Goal: Navigation & Orientation: Find specific page/section

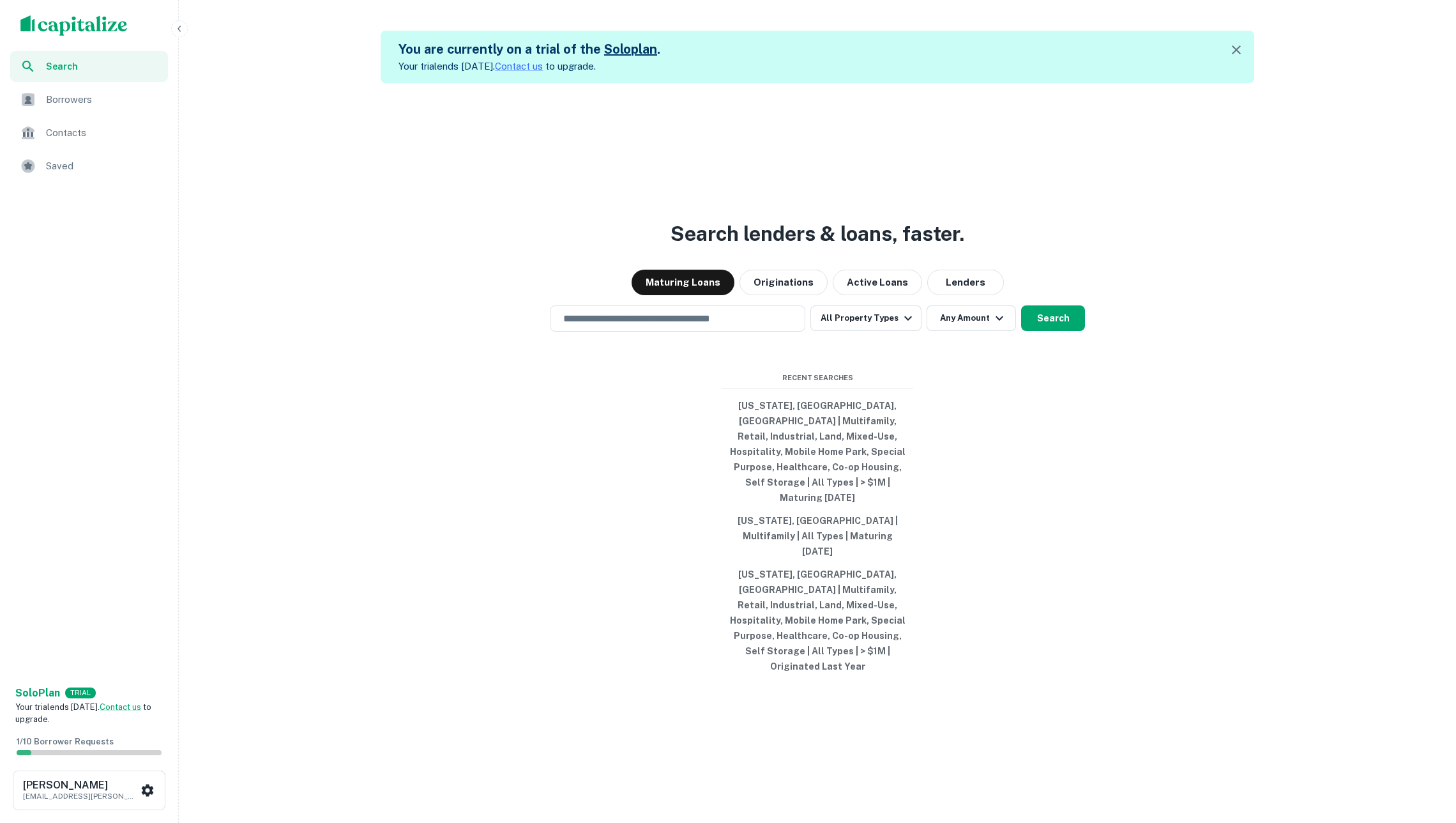
click at [75, 95] on span "Borrowers" at bounding box center [103, 99] width 115 height 16
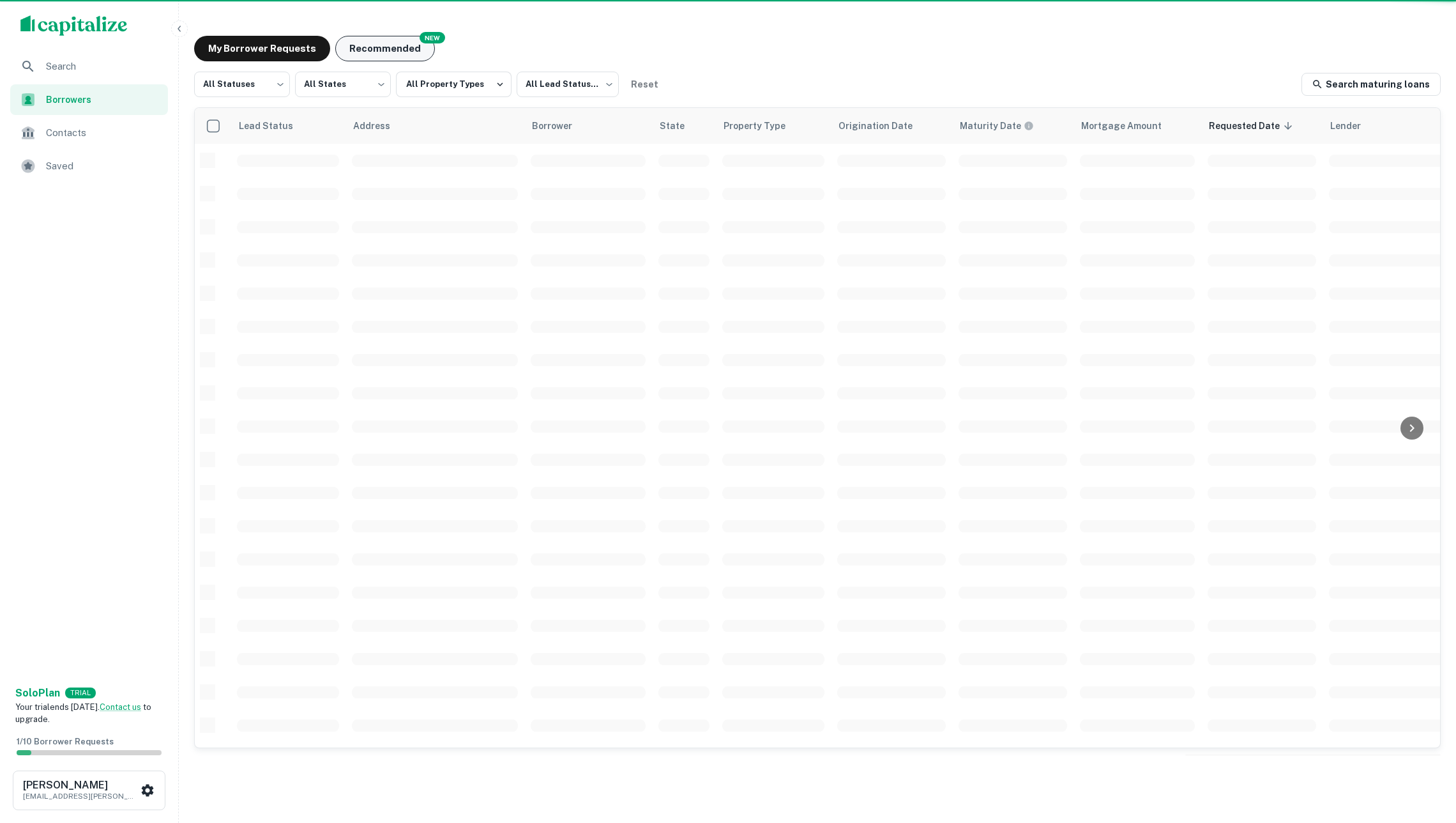
click at [406, 41] on button "Recommended" at bounding box center [385, 49] width 100 height 26
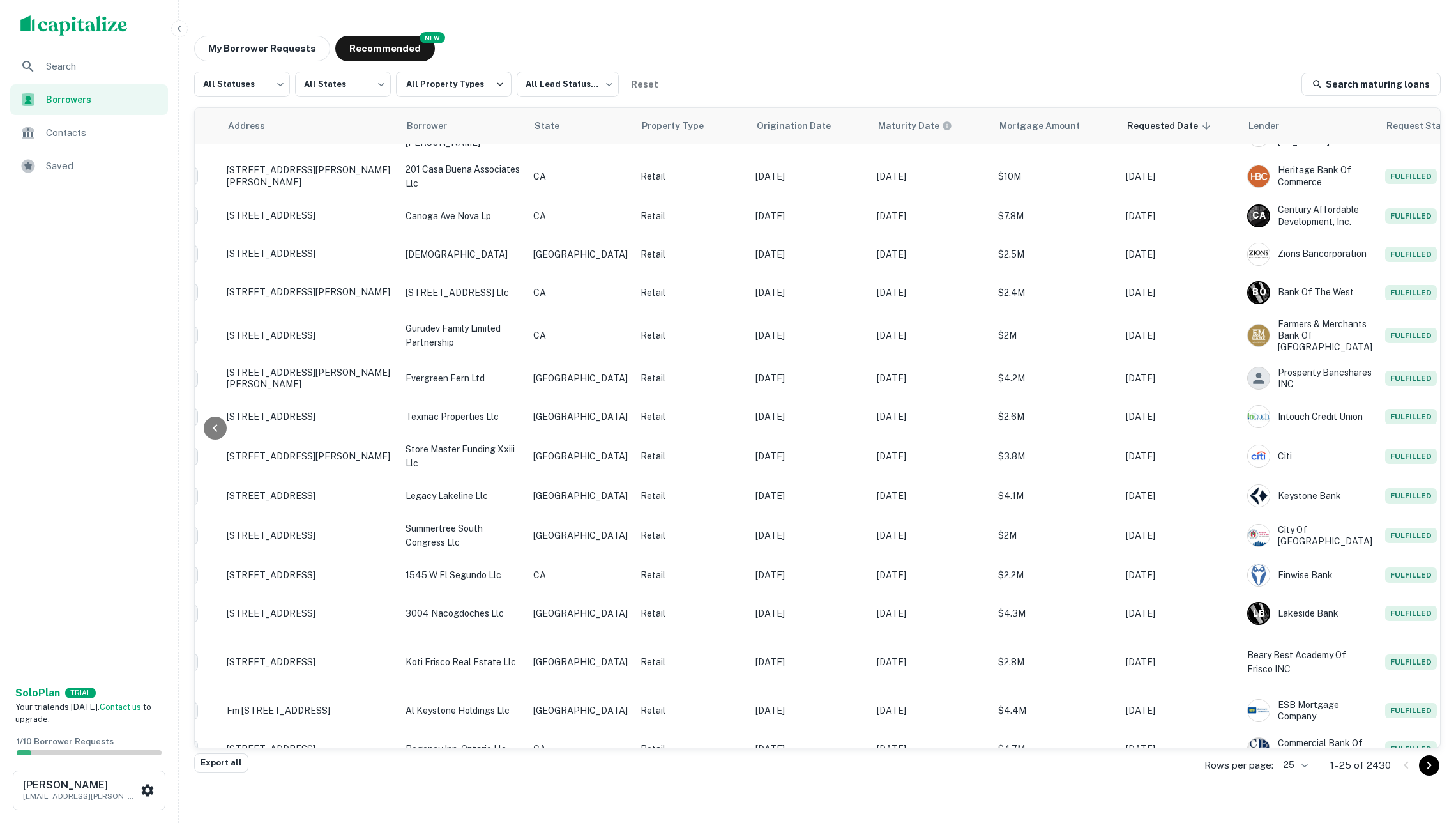
scroll to position [396, 127]
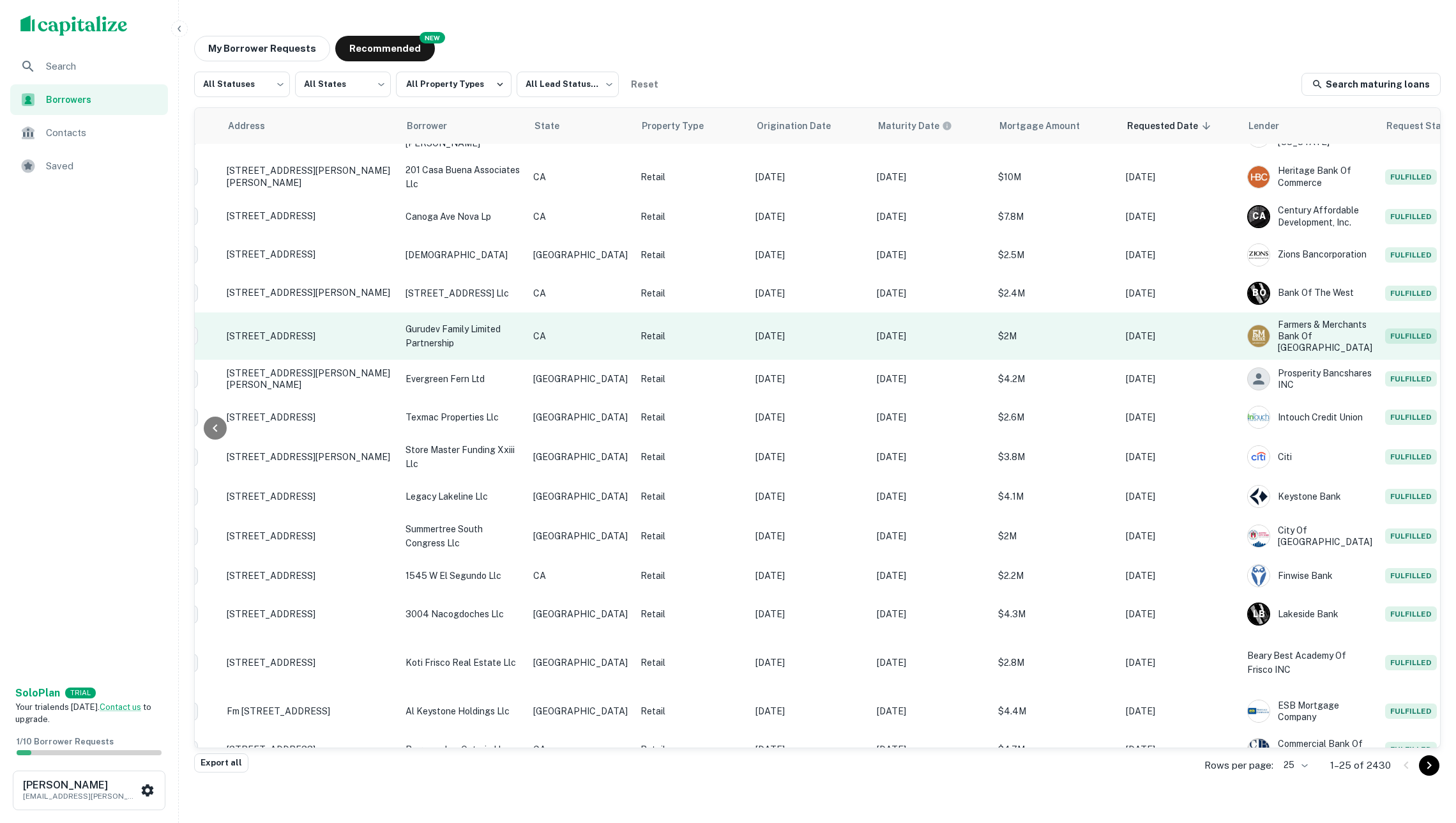
click at [664, 329] on p "Retail" at bounding box center [691, 336] width 102 height 14
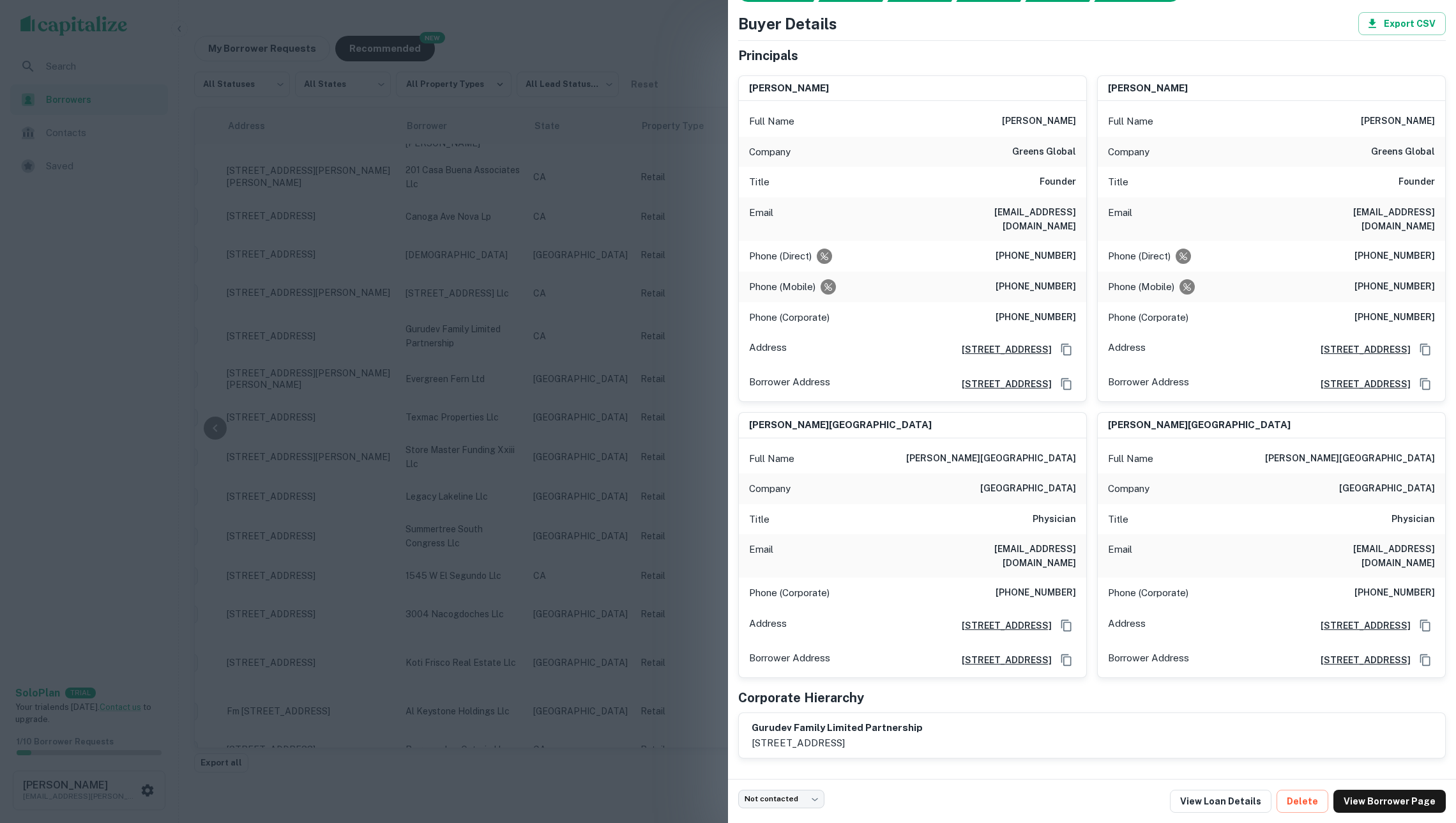
scroll to position [66, 0]
click at [660, 468] on div at bounding box center [728, 411] width 1456 height 823
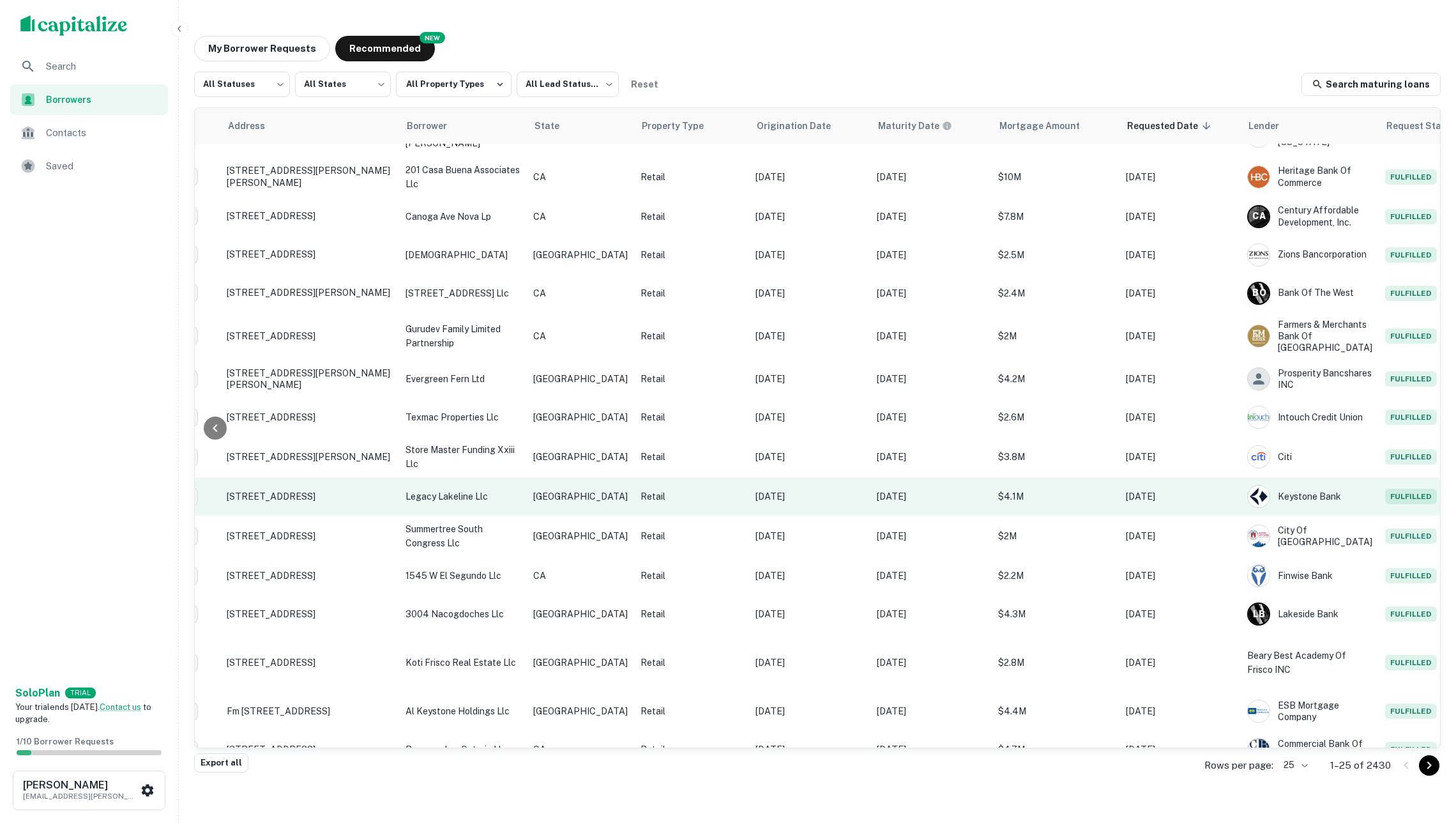
click at [642, 489] on p "Retail" at bounding box center [691, 495] width 102 height 14
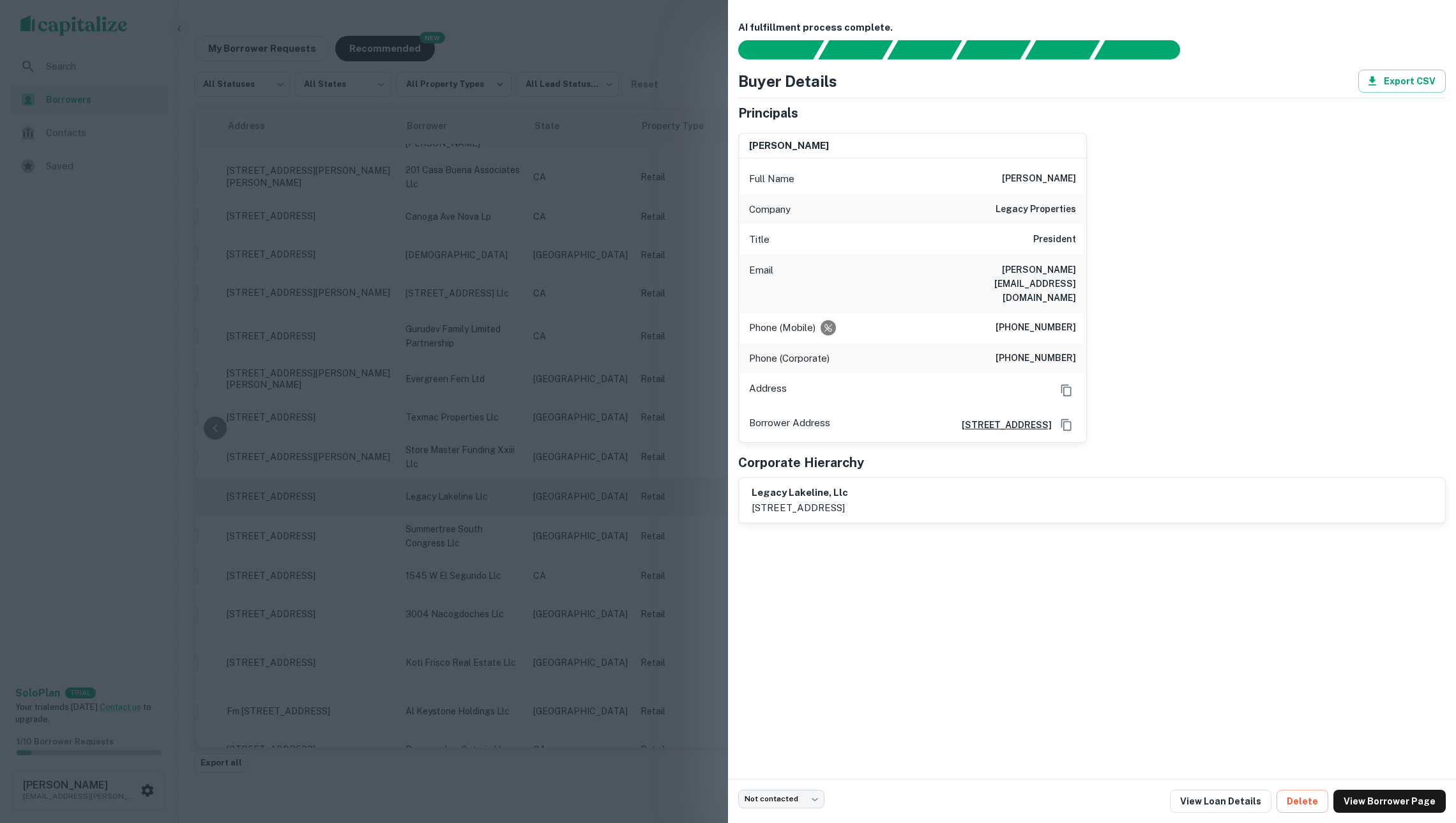
click at [642, 469] on div at bounding box center [728, 411] width 1456 height 823
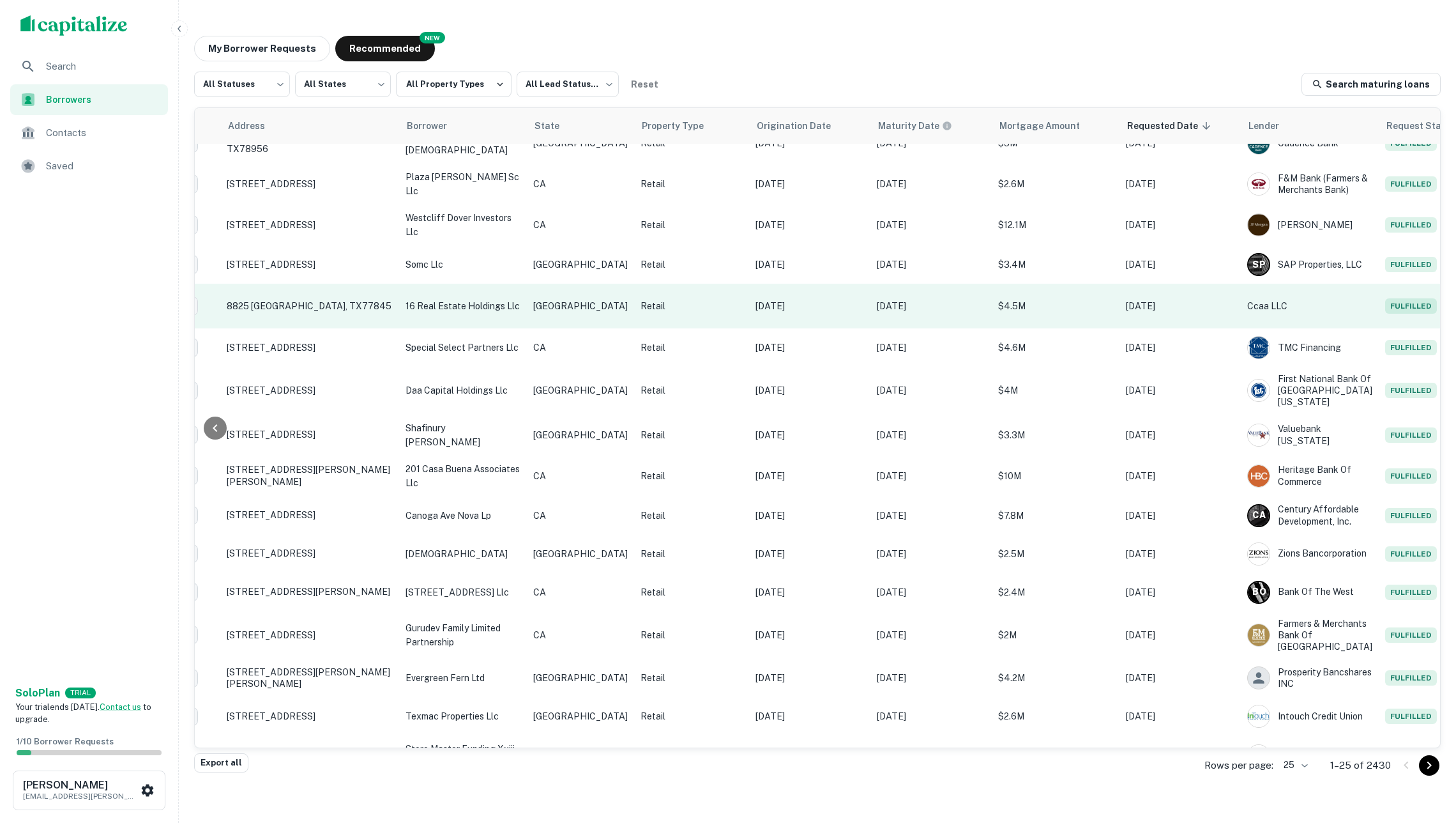
scroll to position [67, 127]
